Goal: Transaction & Acquisition: Purchase product/service

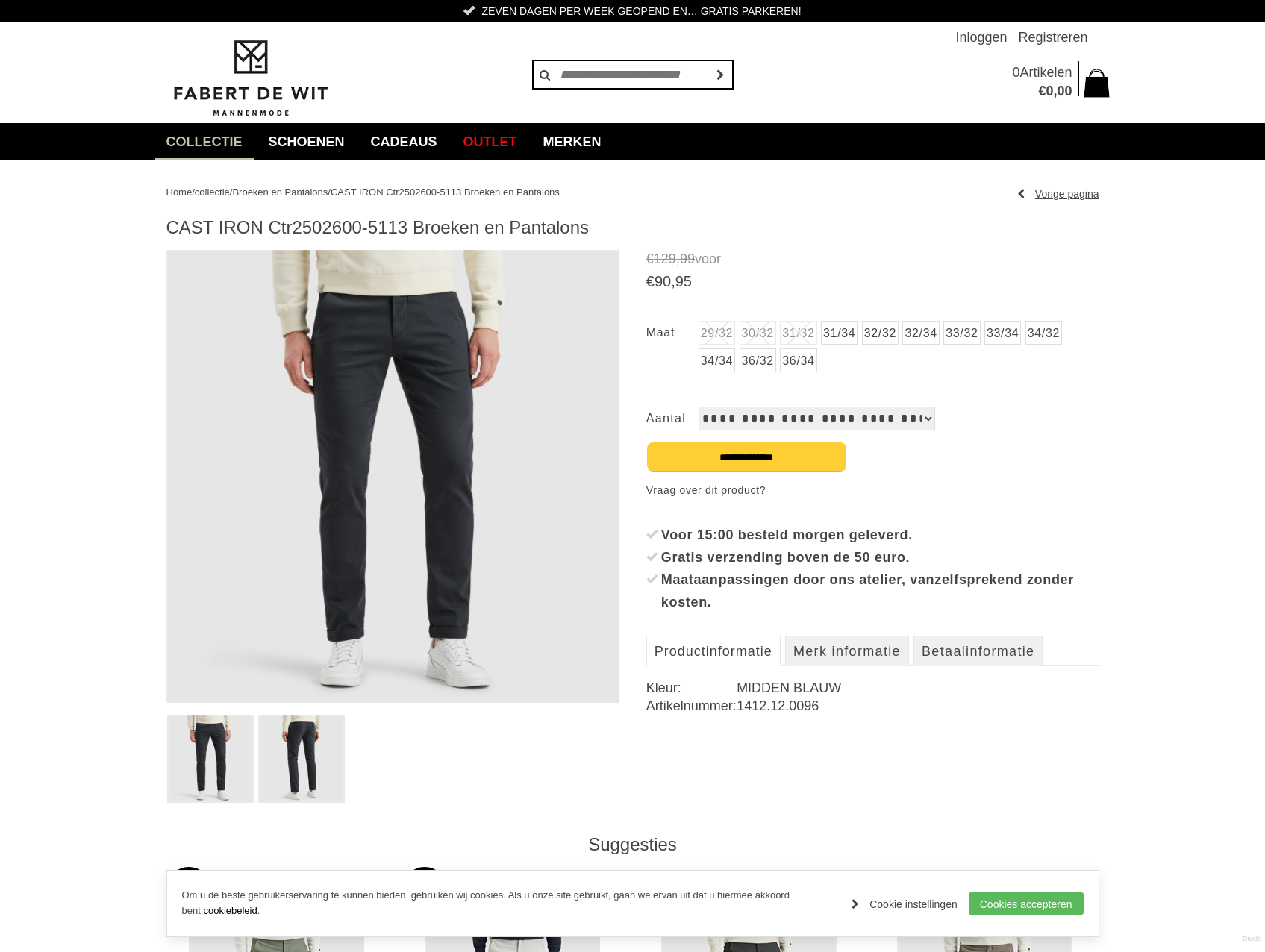
click at [764, 338] on li "30/32" at bounding box center [758, 333] width 37 height 24
click at [895, 339] on link "32/32" at bounding box center [880, 333] width 37 height 24
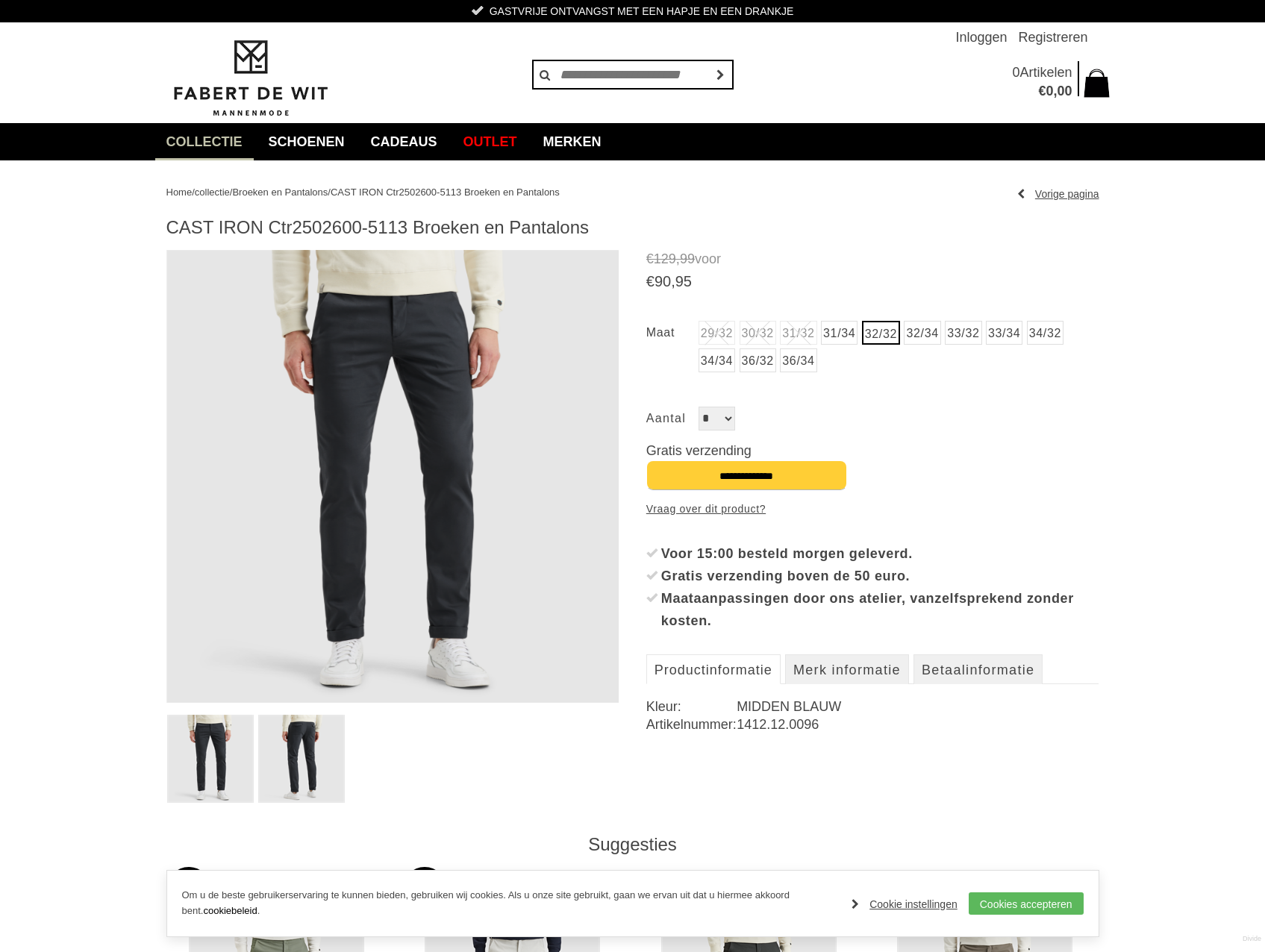
click at [293, 759] on img at bounding box center [301, 759] width 86 height 88
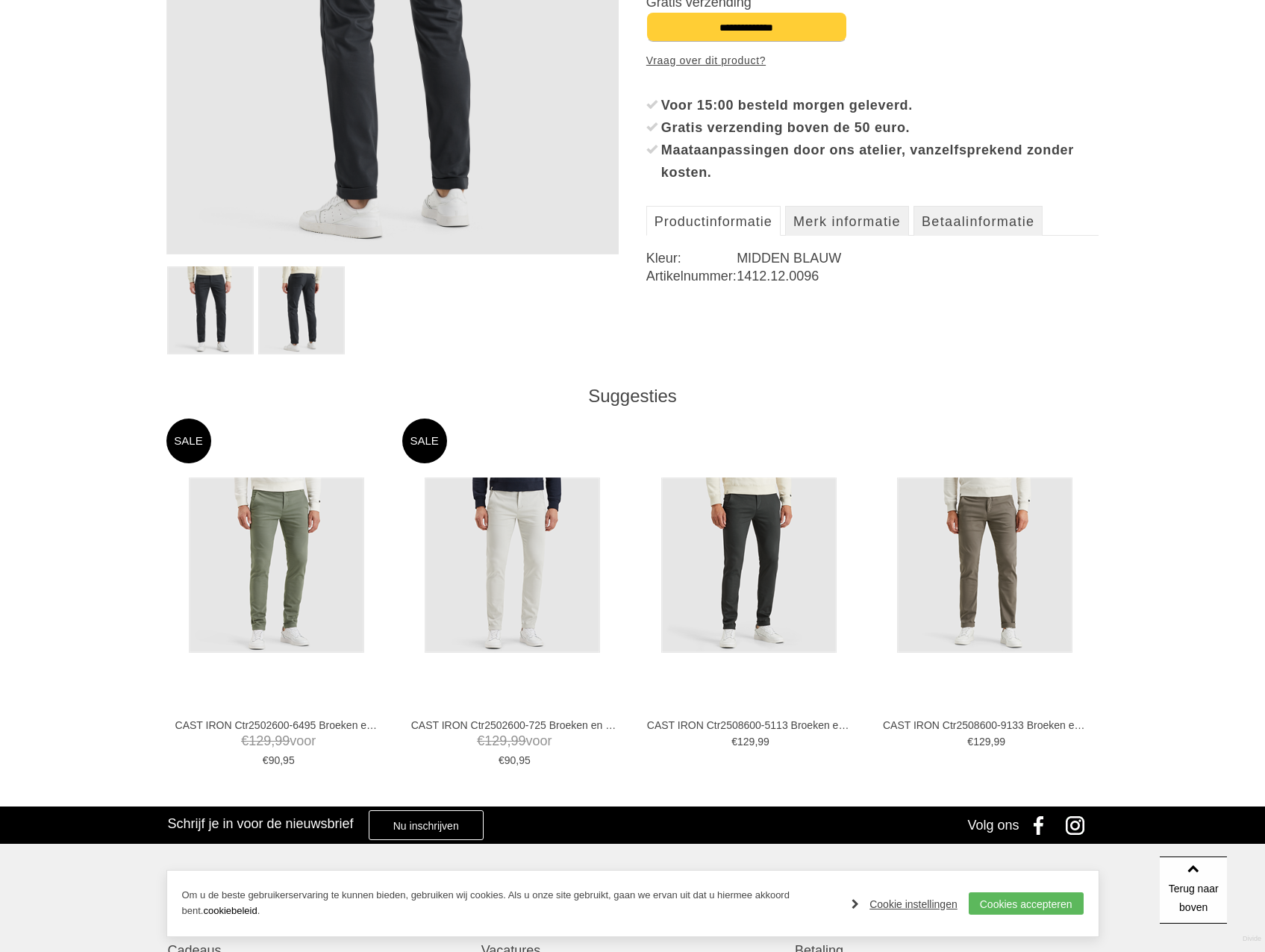
scroll to position [448, 0]
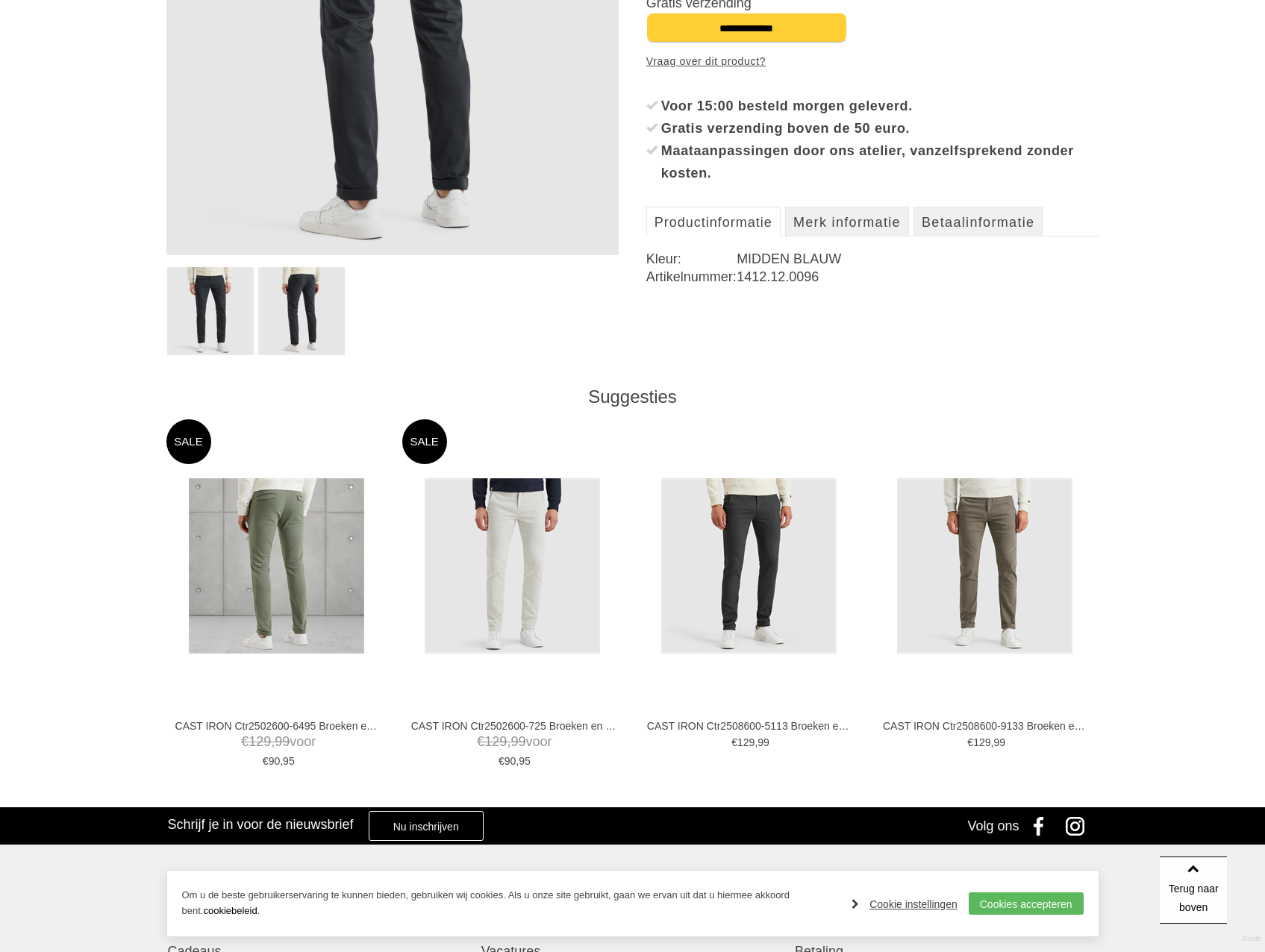
click at [335, 549] on img at bounding box center [276, 566] width 175 height 175
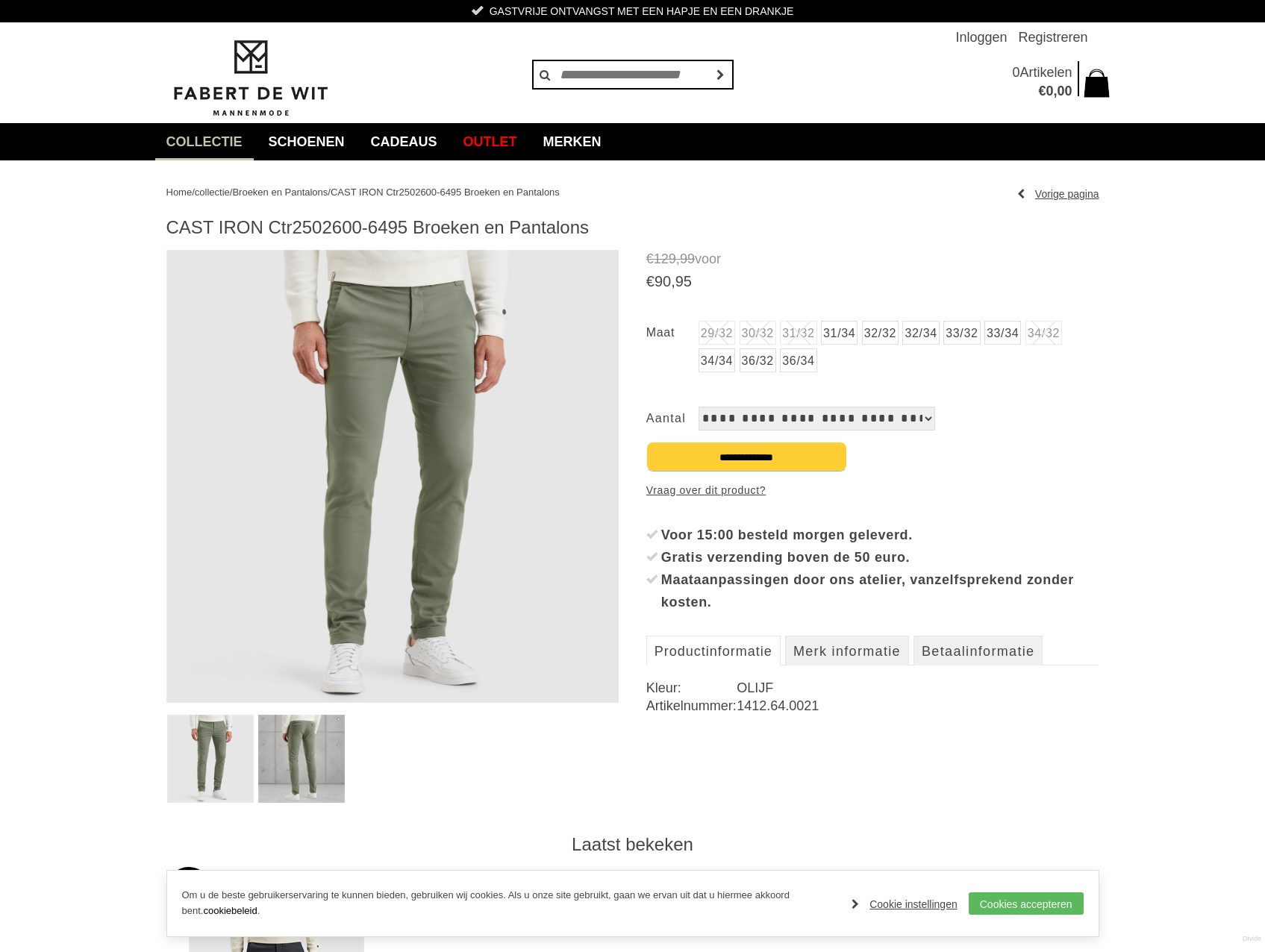
click at [887, 337] on link "32/32" at bounding box center [880, 333] width 37 height 24
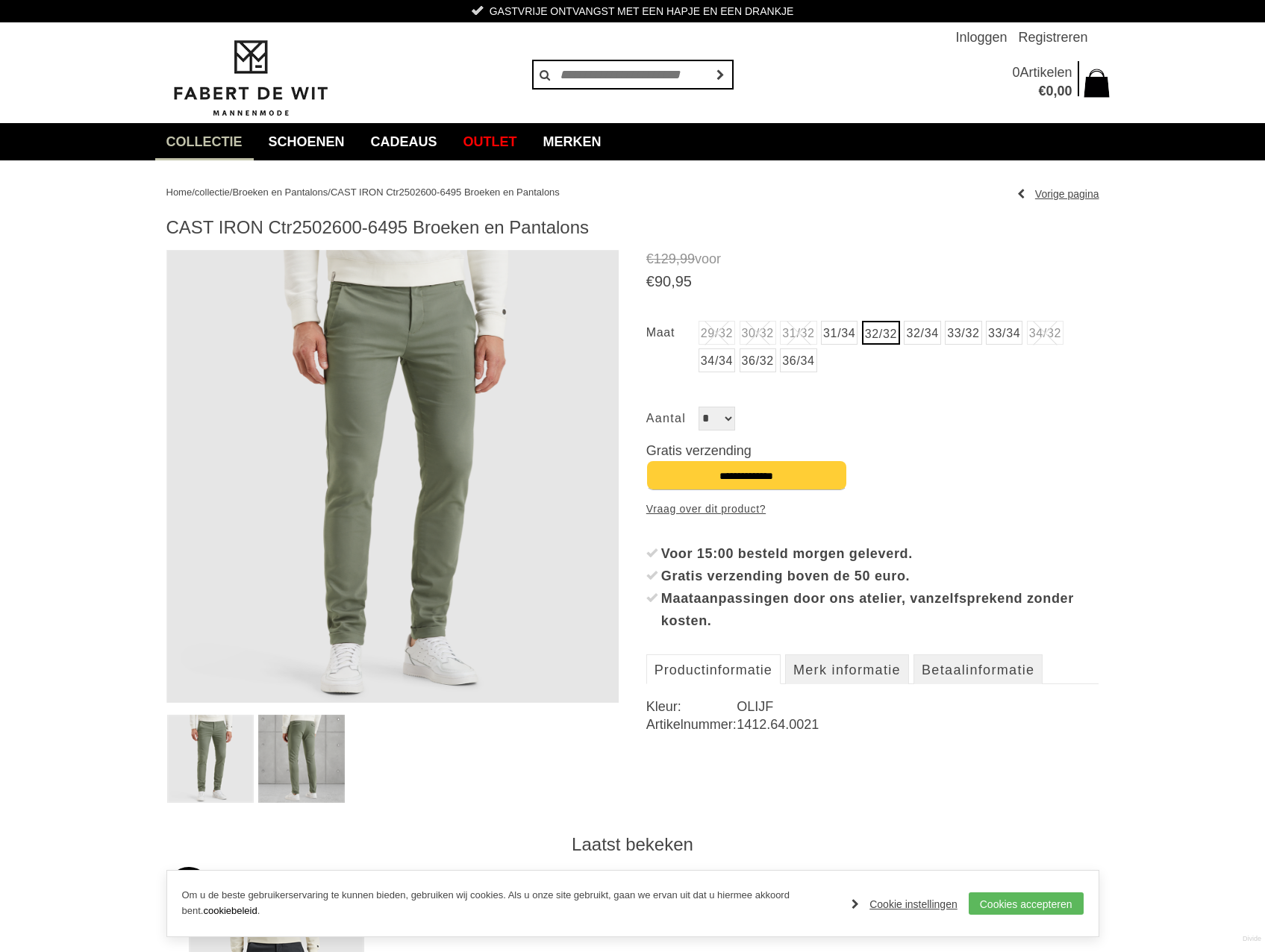
click at [409, 392] on img at bounding box center [393, 477] width 453 height 453
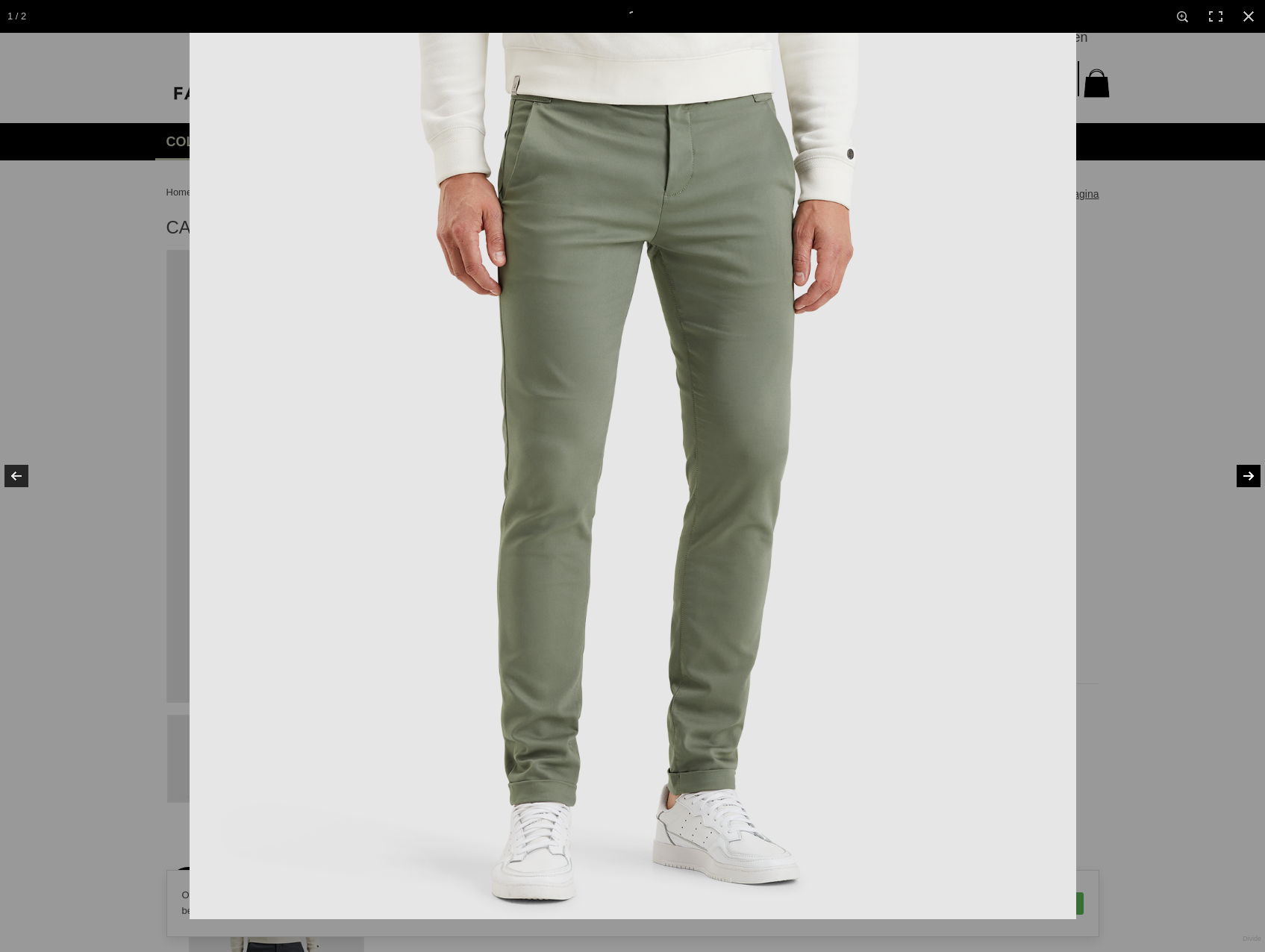
click at [1254, 469] on link at bounding box center [1239, 476] width 52 height 74
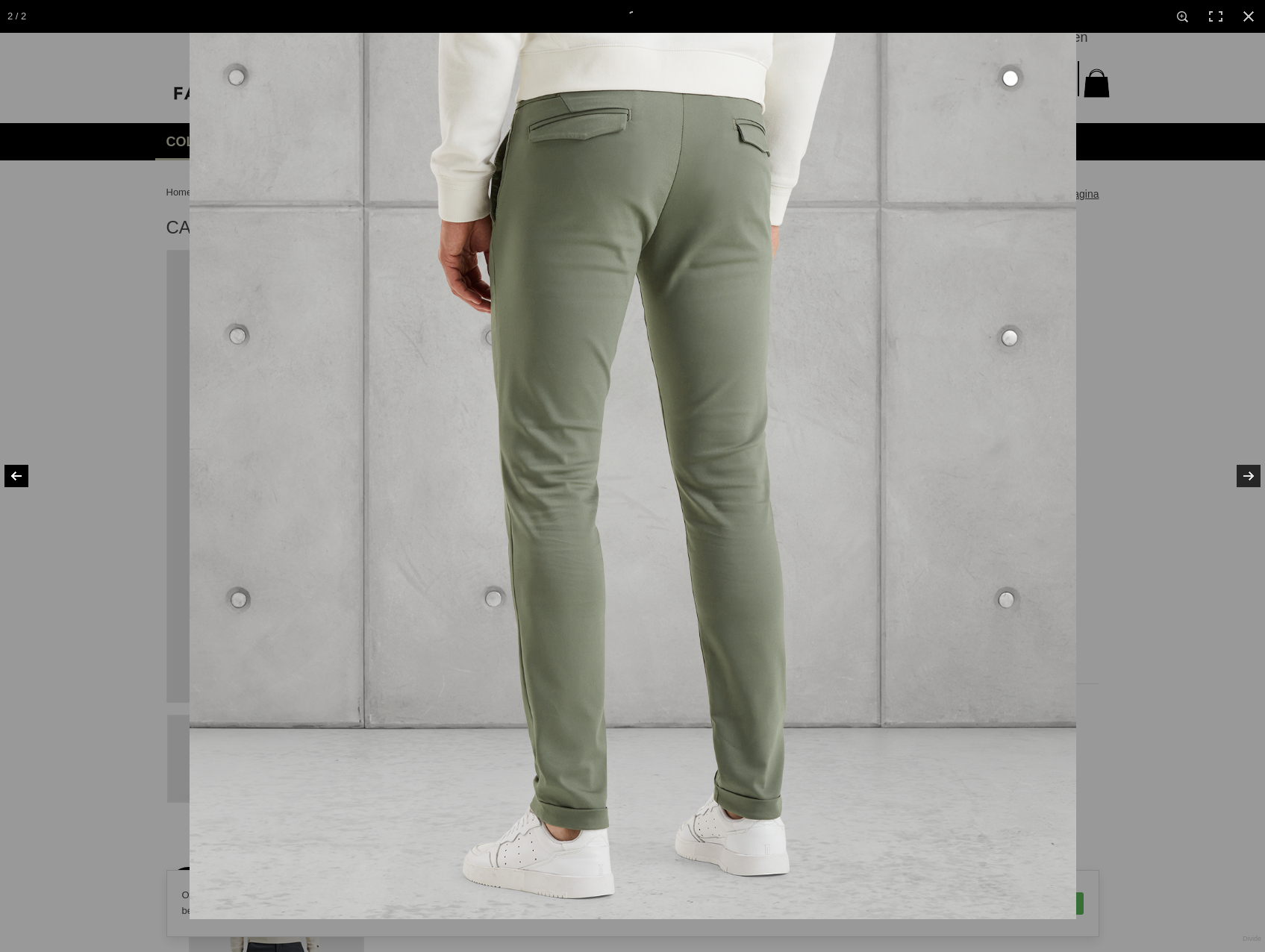
click at [15, 475] on link at bounding box center [26, 476] width 52 height 74
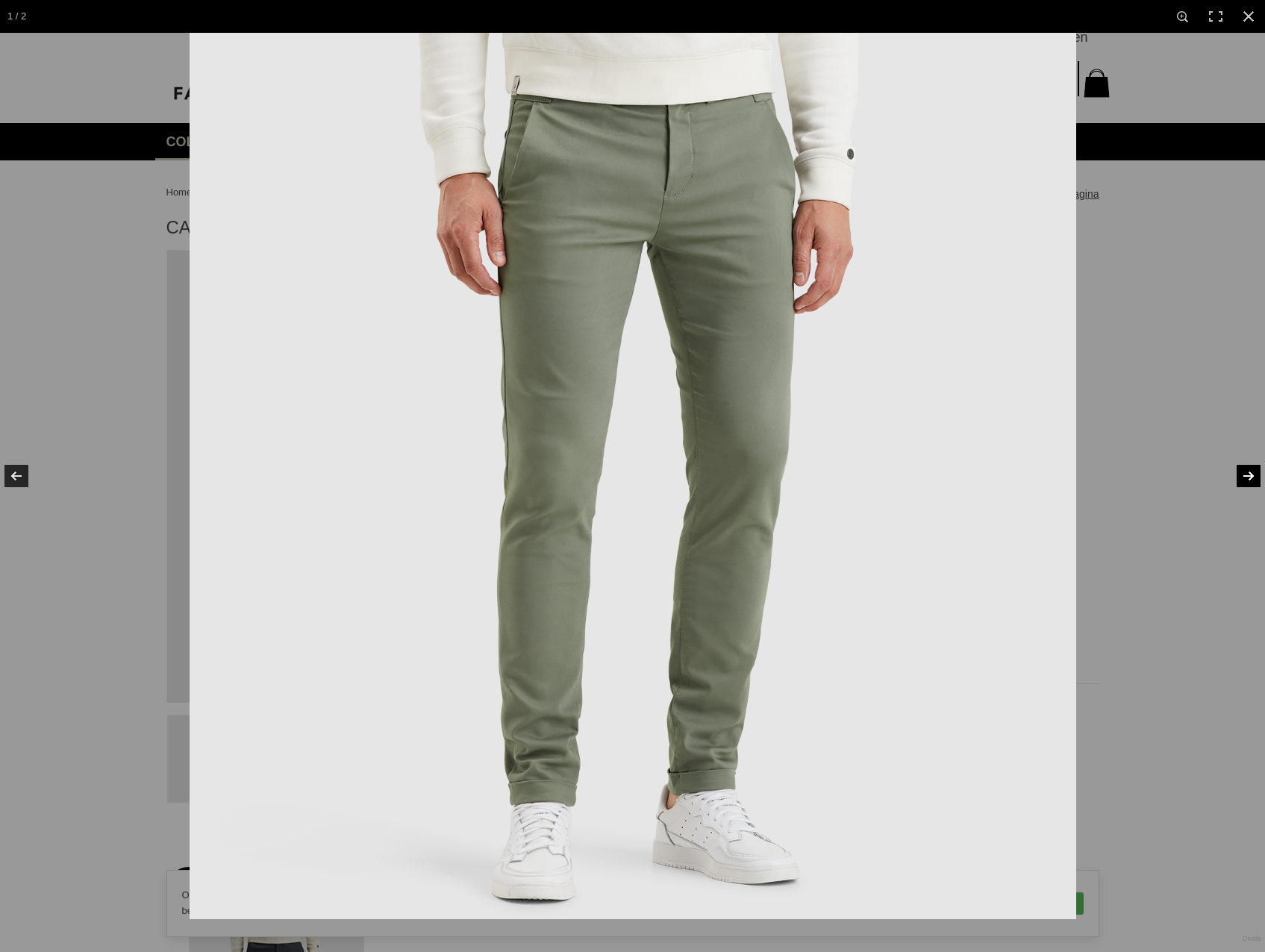
click at [1244, 476] on link at bounding box center [1239, 476] width 52 height 74
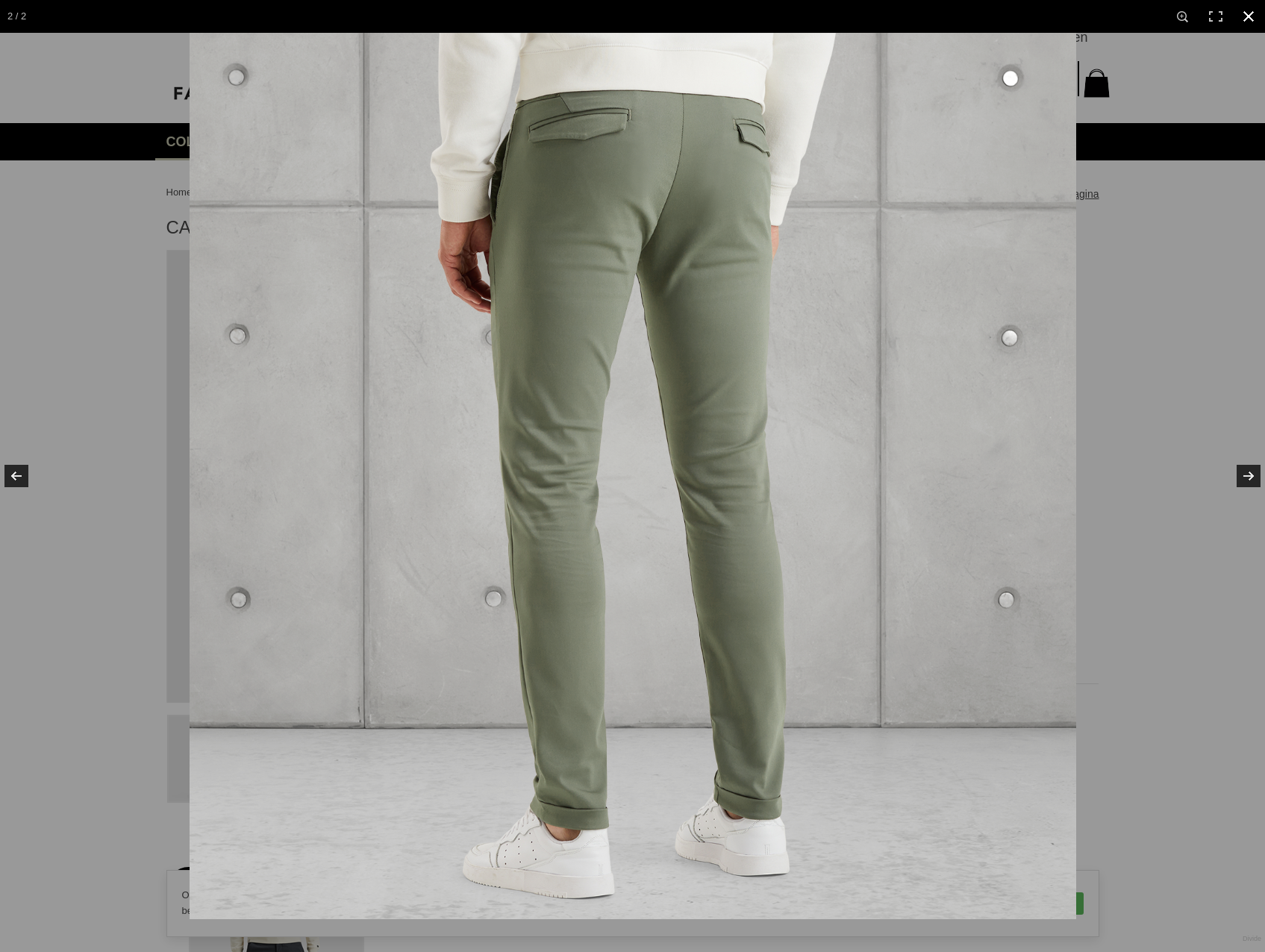
click at [1250, 14] on link at bounding box center [1249, 16] width 32 height 32
